Goal: Download file/media

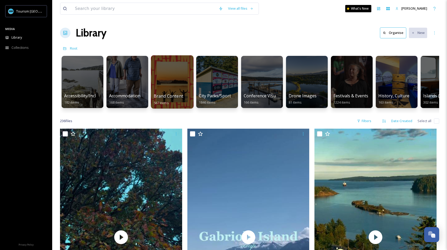
click at [174, 88] on div at bounding box center [172, 81] width 43 height 53
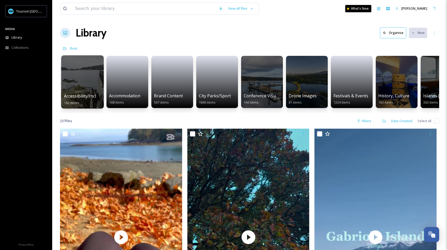
click at [96, 88] on div at bounding box center [82, 81] width 43 height 53
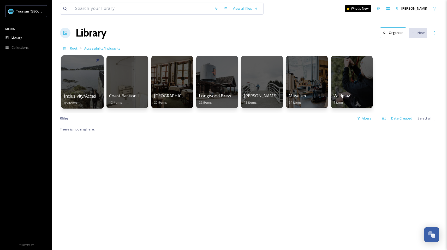
click at [81, 93] on span "Inclusivity/Accessibility 2024 Shoot" at bounding box center [98, 96] width 69 height 6
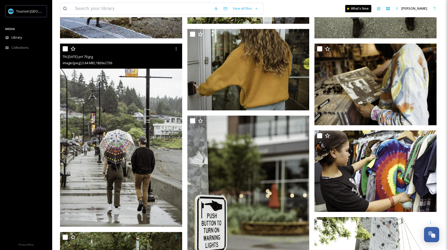
scroll to position [576, 0]
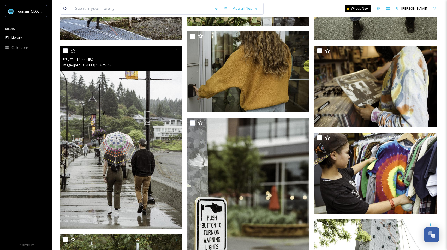
click at [67, 52] on input "checkbox" at bounding box center [65, 50] width 5 height 5
checkbox input "true"
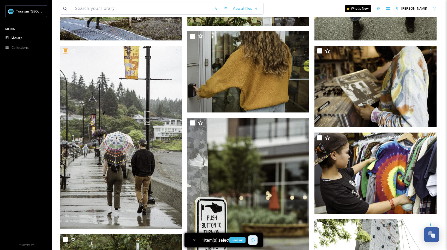
click at [253, 241] on icon at bounding box center [253, 240] width 4 height 4
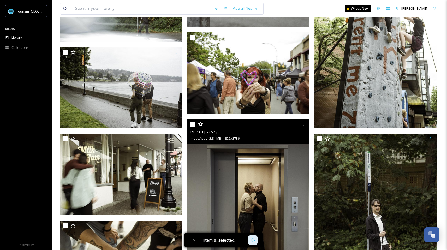
scroll to position [849, 0]
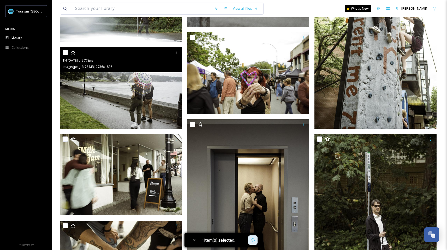
click at [65, 51] on input "checkbox" at bounding box center [65, 52] width 5 height 5
checkbox input "true"
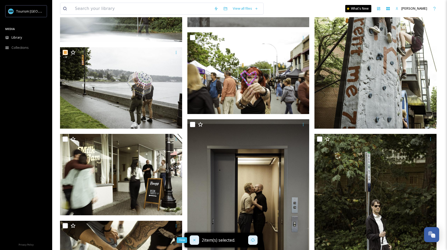
click at [196, 239] on icon at bounding box center [194, 240] width 4 height 4
checkbox input "false"
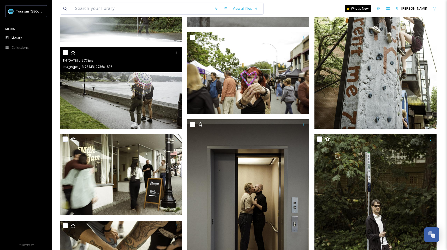
click at [64, 53] on input "checkbox" at bounding box center [65, 52] width 5 height 5
checkbox input "true"
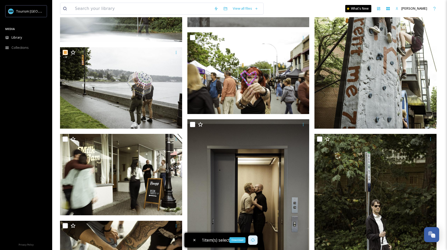
click at [253, 242] on div "Download" at bounding box center [252, 239] width 9 height 9
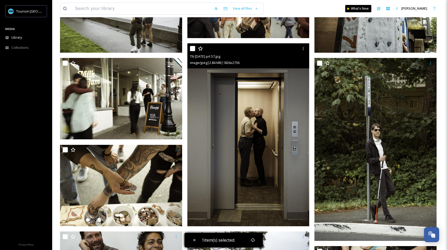
scroll to position [1045, 0]
